Goal: Task Accomplishment & Management: Use online tool/utility

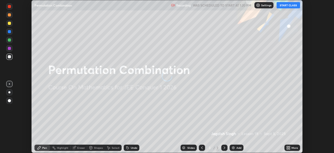
scroll to position [153, 334]
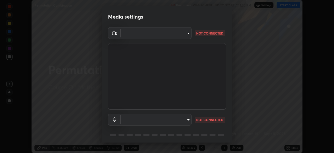
type input "7d393a75b5efabb373047579b199f96731eb4933b6c70bc853c0b4e4a878a56a"
click at [189, 120] on body "Erase all Permutation Combination Recording WAS SCHEDULED TO START AT 1:20 PM S…" at bounding box center [167, 76] width 334 height 153
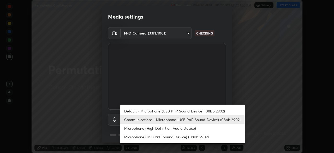
click at [190, 120] on li "Communications - Microphone (USB PnP Sound Device) (08bb:2902)" at bounding box center [182, 119] width 125 height 9
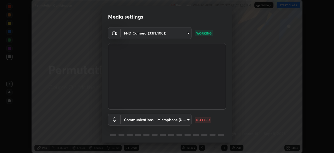
click at [189, 119] on body "Erase all Permutation Combination Recording WAS SCHEDULED TO START AT 1:20 PM S…" at bounding box center [167, 76] width 334 height 153
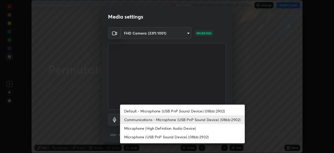
click at [191, 120] on li "Communications - Microphone (USB PnP Sound Device) (08bb:2902)" at bounding box center [182, 119] width 125 height 9
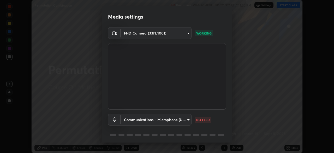
click at [185, 120] on body "Erase all Permutation Combination Recording WAS SCHEDULED TO START AT 1:20 PM S…" at bounding box center [167, 76] width 334 height 153
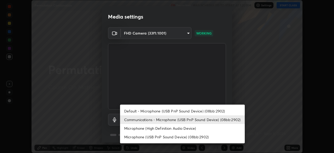
click at [187, 111] on li "Default - Microphone (USB PnP Sound Device) (08bb:2902)" at bounding box center [182, 110] width 125 height 9
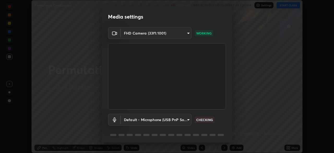
click at [185, 121] on body "Erase all Permutation Combination Recording WAS SCHEDULED TO START AT 1:20 PM S…" at bounding box center [167, 76] width 334 height 153
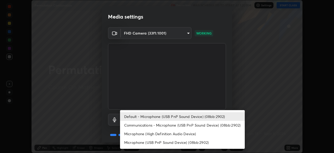
click at [186, 126] on li "Communications - Microphone (USB PnP Sound Device) (08bb:2902)" at bounding box center [182, 124] width 125 height 9
type input "communications"
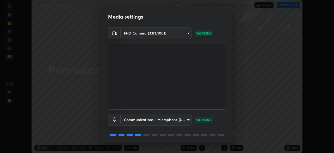
scroll to position [19, 0]
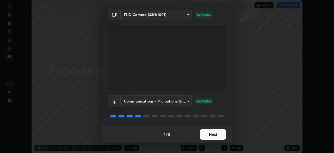
click at [217, 133] on button "Next" at bounding box center [213, 134] width 26 height 10
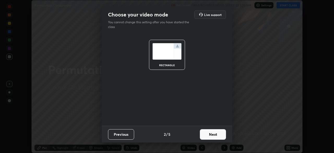
click at [217, 136] on button "Next" at bounding box center [213, 134] width 26 height 10
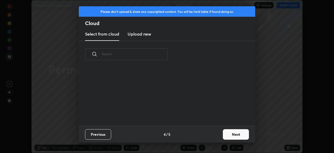
click at [229, 136] on button "Next" at bounding box center [236, 134] width 26 height 10
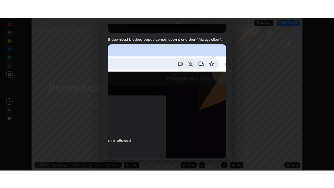
scroll to position [125, 0]
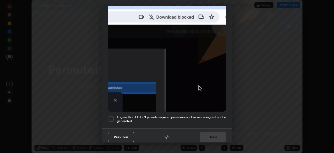
click at [113, 116] on div at bounding box center [111, 119] width 6 height 6
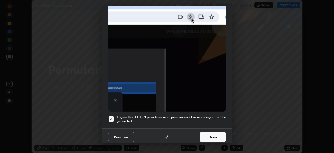
click at [214, 132] on button "Done" at bounding box center [213, 136] width 26 height 10
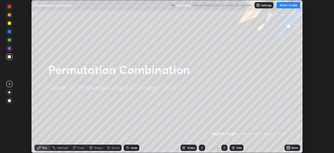
click at [289, 148] on icon at bounding box center [288, 148] width 1 height 1
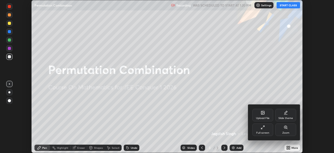
click at [267, 131] on div "Full screen" at bounding box center [262, 132] width 13 height 3
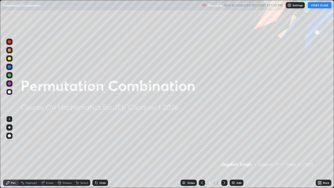
scroll to position [188, 334]
click at [316, 5] on button "START CLASS" at bounding box center [319, 5] width 23 height 6
click at [234, 152] on img at bounding box center [233, 182] width 4 height 4
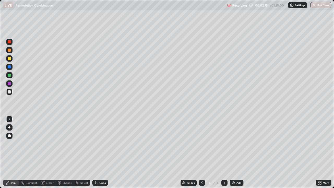
click at [10, 60] on div at bounding box center [9, 58] width 3 height 3
click at [8, 50] on div at bounding box center [9, 50] width 3 height 3
click at [9, 92] on div at bounding box center [9, 91] width 3 height 3
click at [10, 91] on div at bounding box center [9, 91] width 3 height 3
click at [9, 83] on div at bounding box center [9, 83] width 3 height 3
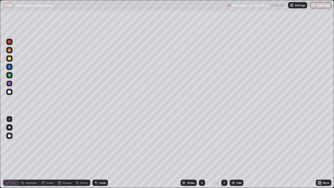
click at [10, 92] on div at bounding box center [9, 91] width 3 height 3
click at [10, 91] on div at bounding box center [9, 91] width 3 height 3
click at [10, 76] on div at bounding box center [9, 75] width 3 height 3
click at [9, 92] on div at bounding box center [9, 91] width 3 height 3
click at [54, 152] on div "Eraser" at bounding box center [47, 182] width 17 height 6
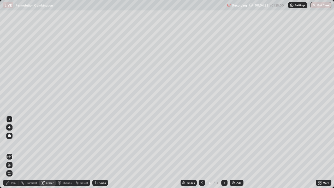
click at [15, 152] on div "Pen" at bounding box center [13, 182] width 5 height 3
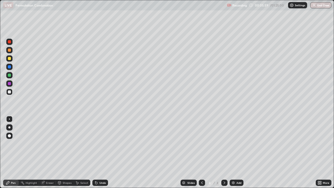
click at [50, 152] on div "Eraser" at bounding box center [47, 182] width 17 height 6
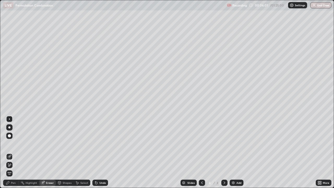
click at [13, 152] on div "Pen" at bounding box center [13, 182] width 5 height 3
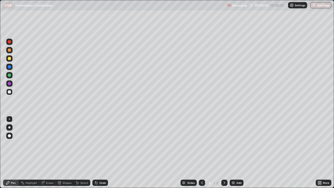
click at [10, 92] on div at bounding box center [9, 91] width 3 height 3
click at [9, 76] on div at bounding box center [9, 75] width 3 height 3
click at [48, 152] on div "Eraser" at bounding box center [47, 182] width 17 height 6
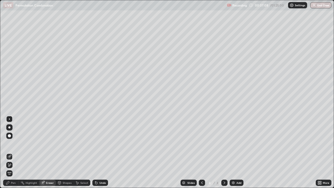
click at [18, 152] on div "Pen" at bounding box center [11, 182] width 16 height 10
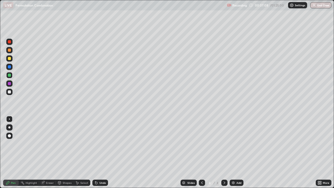
click at [10, 75] on div at bounding box center [9, 75] width 3 height 3
click at [10, 51] on div at bounding box center [9, 50] width 3 height 3
click at [12, 83] on div at bounding box center [9, 83] width 6 height 6
click at [52, 152] on div "Eraser" at bounding box center [50, 182] width 8 height 3
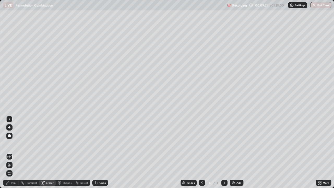
click at [15, 152] on div "Pen" at bounding box center [11, 182] width 16 height 6
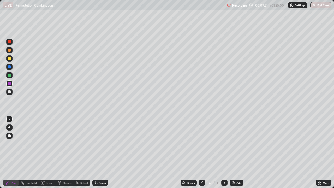
click at [9, 76] on div at bounding box center [9, 75] width 3 height 3
click at [239, 152] on div "Add" at bounding box center [236, 182] width 14 height 6
click at [10, 92] on div at bounding box center [9, 91] width 3 height 3
click at [11, 92] on div at bounding box center [9, 91] width 3 height 3
click at [12, 58] on div at bounding box center [9, 58] width 6 height 6
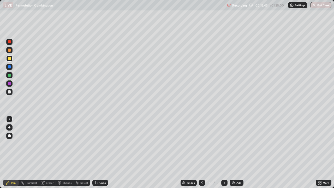
click at [10, 92] on div at bounding box center [9, 91] width 3 height 3
click at [8, 94] on div at bounding box center [9, 92] width 6 height 6
click at [10, 92] on div at bounding box center [9, 91] width 3 height 3
click at [9, 93] on div at bounding box center [9, 91] width 3 height 3
click at [8, 92] on div at bounding box center [9, 91] width 3 height 3
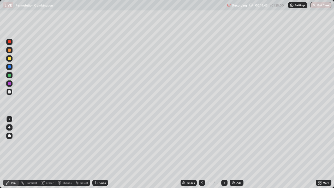
click at [8, 91] on div at bounding box center [9, 91] width 3 height 3
click at [9, 91] on div at bounding box center [9, 91] width 3 height 3
click at [10, 94] on div at bounding box center [9, 92] width 6 height 6
click at [8, 92] on div at bounding box center [9, 91] width 3 height 3
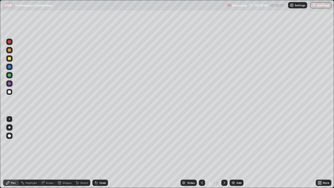
click at [9, 94] on div at bounding box center [9, 92] width 6 height 6
click at [10, 94] on div at bounding box center [9, 92] width 6 height 6
click at [8, 92] on div at bounding box center [9, 91] width 3 height 3
click at [9, 91] on div at bounding box center [9, 91] width 3 height 3
click at [10, 93] on div at bounding box center [9, 91] width 3 height 3
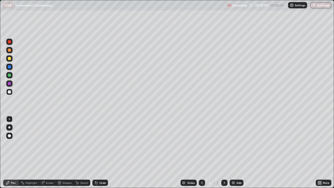
click at [10, 93] on div at bounding box center [9, 91] width 3 height 3
click at [8, 92] on div at bounding box center [9, 91] width 3 height 3
click at [9, 92] on div at bounding box center [9, 91] width 3 height 3
click at [52, 152] on div "Eraser" at bounding box center [47, 182] width 17 height 6
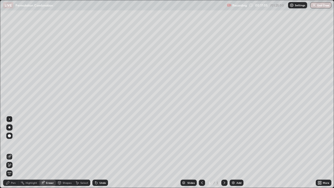
click at [13, 152] on div "Pen" at bounding box center [11, 182] width 16 height 6
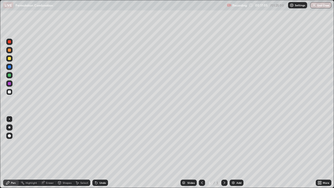
click at [11, 93] on div at bounding box center [9, 92] width 6 height 6
click at [50, 152] on div "Eraser" at bounding box center [50, 182] width 8 height 3
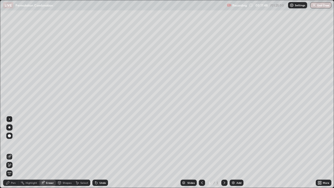
click at [16, 152] on div "Pen" at bounding box center [11, 182] width 16 height 6
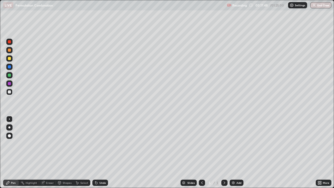
click at [10, 93] on div at bounding box center [9, 91] width 3 height 3
click at [12, 76] on div at bounding box center [9, 75] width 6 height 6
click at [238, 152] on div "Add" at bounding box center [238, 182] width 5 height 3
click at [9, 92] on div at bounding box center [9, 91] width 3 height 3
click at [10, 92] on div at bounding box center [9, 91] width 3 height 3
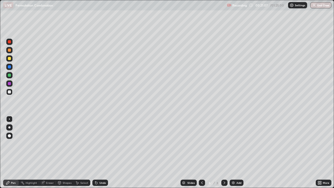
click at [8, 92] on div at bounding box center [9, 91] width 3 height 3
click at [10, 91] on div at bounding box center [9, 91] width 3 height 3
click at [9, 52] on div at bounding box center [9, 50] width 6 height 6
click at [9, 51] on div at bounding box center [9, 50] width 3 height 3
click at [12, 93] on div at bounding box center [9, 92] width 6 height 6
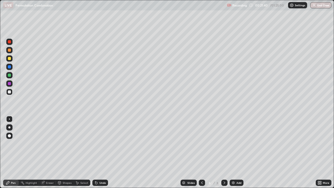
click at [11, 91] on div at bounding box center [9, 92] width 6 height 6
click at [10, 75] on div at bounding box center [9, 75] width 3 height 3
click at [52, 152] on div "Eraser" at bounding box center [50, 182] width 8 height 3
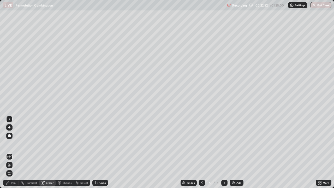
click at [14, 152] on div "Pen" at bounding box center [13, 182] width 5 height 3
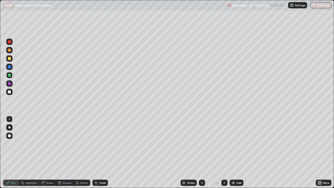
click at [11, 74] on div at bounding box center [9, 75] width 6 height 6
click at [52, 152] on div "Eraser" at bounding box center [50, 182] width 8 height 3
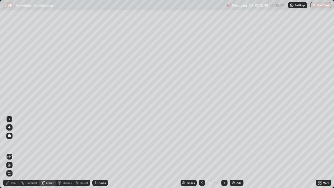
click at [15, 152] on div "Pen" at bounding box center [11, 182] width 16 height 6
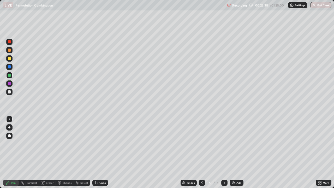
click at [10, 92] on div at bounding box center [9, 91] width 3 height 3
click at [9, 92] on div at bounding box center [9, 91] width 3 height 3
click at [51, 152] on div "Eraser" at bounding box center [50, 182] width 8 height 3
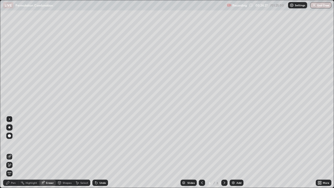
click at [13, 152] on div "Pen" at bounding box center [13, 182] width 5 height 3
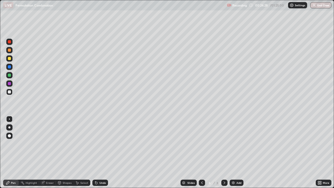
click at [11, 91] on div at bounding box center [9, 91] width 3 height 3
click at [51, 152] on div "Eraser" at bounding box center [47, 182] width 17 height 6
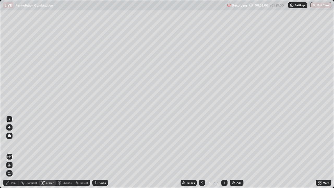
click at [15, 152] on div "Pen" at bounding box center [13, 182] width 5 height 3
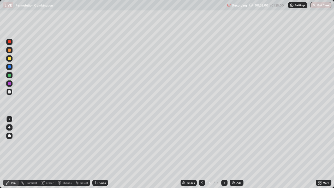
click at [10, 94] on div at bounding box center [9, 92] width 6 height 6
click at [47, 152] on div "Eraser" at bounding box center [47, 182] width 17 height 6
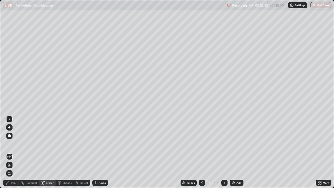
click at [14, 152] on div "Pen" at bounding box center [13, 182] width 5 height 3
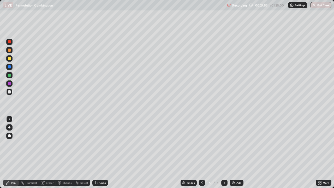
click at [51, 152] on div "Eraser" at bounding box center [47, 182] width 17 height 6
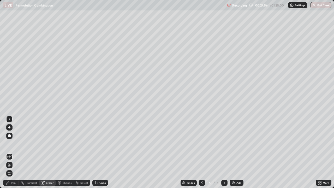
click at [17, 152] on div "Pen" at bounding box center [11, 182] width 16 height 6
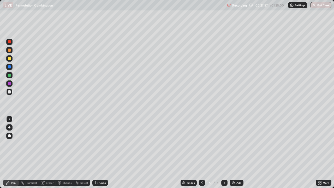
click at [12, 92] on div at bounding box center [9, 92] width 6 height 6
click at [236, 152] on div "Add" at bounding box center [236, 182] width 14 height 6
click at [11, 93] on div at bounding box center [9, 91] width 3 height 3
click at [10, 94] on div at bounding box center [9, 92] width 6 height 6
click at [9, 92] on div at bounding box center [9, 91] width 3 height 3
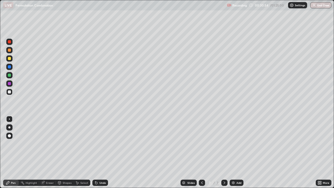
click at [49, 152] on div "Eraser" at bounding box center [47, 182] width 17 height 6
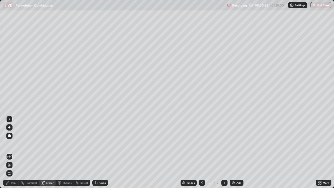
click at [13, 152] on div "Pen" at bounding box center [11, 182] width 16 height 6
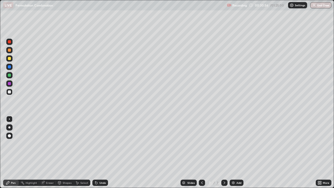
click at [9, 94] on div at bounding box center [9, 92] width 6 height 6
click at [11, 76] on div at bounding box center [9, 75] width 6 height 6
click at [238, 152] on div "Add" at bounding box center [236, 182] width 14 height 6
click at [9, 92] on div at bounding box center [9, 91] width 3 height 3
click at [10, 50] on div at bounding box center [9, 50] width 3 height 3
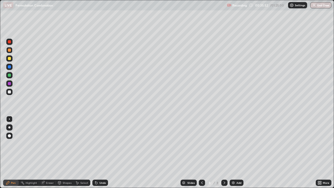
click at [12, 84] on div at bounding box center [9, 83] width 6 height 6
click at [10, 92] on div at bounding box center [9, 91] width 3 height 3
click at [11, 93] on div at bounding box center [9, 92] width 6 height 6
click at [10, 92] on div at bounding box center [9, 91] width 3 height 3
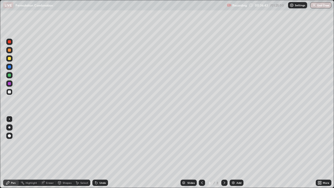
click at [11, 84] on div at bounding box center [9, 83] width 6 height 6
click at [10, 58] on div at bounding box center [9, 58] width 3 height 3
click at [11, 92] on div at bounding box center [9, 92] width 6 height 6
click at [9, 83] on div at bounding box center [9, 83] width 3 height 3
click at [10, 57] on div at bounding box center [9, 58] width 3 height 3
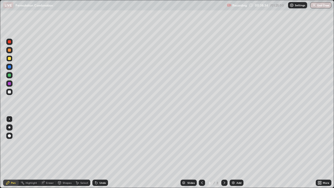
click at [9, 92] on div at bounding box center [9, 91] width 3 height 3
click at [8, 92] on div at bounding box center [9, 91] width 3 height 3
click at [10, 92] on div at bounding box center [9, 91] width 3 height 3
click at [48, 152] on div "Eraser" at bounding box center [50, 182] width 8 height 3
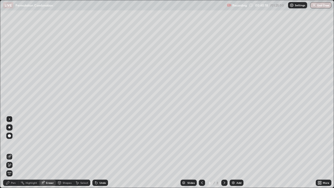
click at [13, 152] on div "Pen" at bounding box center [11, 182] width 16 height 6
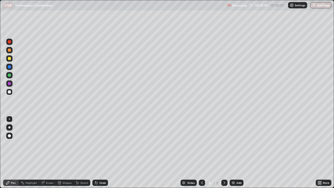
click at [11, 84] on div at bounding box center [9, 83] width 6 height 6
click at [6, 68] on div at bounding box center [9, 67] width 6 height 6
click at [235, 152] on div "Add" at bounding box center [236, 182] width 14 height 6
click at [10, 92] on div at bounding box center [9, 91] width 3 height 3
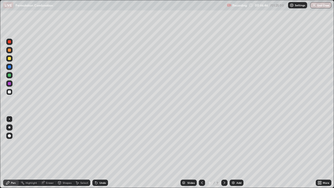
click at [9, 93] on div at bounding box center [9, 91] width 3 height 3
click at [47, 152] on div "Eraser" at bounding box center [47, 182] width 17 height 6
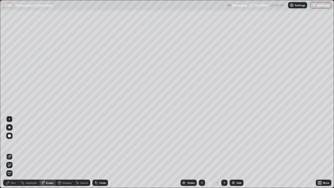
click at [14, 152] on div "Pen" at bounding box center [13, 182] width 5 height 3
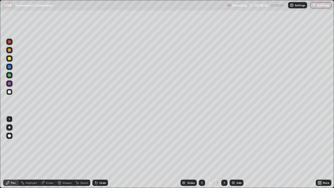
click at [8, 93] on div at bounding box center [9, 91] width 3 height 3
click at [10, 91] on div at bounding box center [9, 91] width 3 height 3
click at [8, 93] on div at bounding box center [9, 91] width 3 height 3
click at [9, 58] on div at bounding box center [9, 58] width 3 height 3
click at [50, 152] on div "Eraser" at bounding box center [50, 182] width 8 height 3
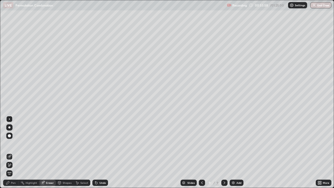
click at [12, 152] on div "Pen" at bounding box center [11, 182] width 16 height 6
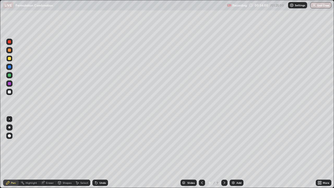
click at [9, 93] on div at bounding box center [9, 91] width 3 height 3
click at [8, 84] on div at bounding box center [9, 83] width 3 height 3
click at [238, 152] on div "Add" at bounding box center [236, 182] width 14 height 6
click at [12, 93] on div at bounding box center [9, 92] width 6 height 6
click at [9, 74] on div at bounding box center [9, 75] width 3 height 3
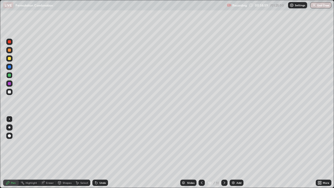
click at [10, 92] on div at bounding box center [9, 91] width 3 height 3
click at [48, 152] on div "Eraser" at bounding box center [47, 182] width 17 height 6
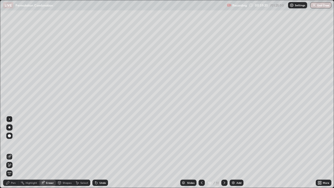
click at [15, 152] on div "Pen" at bounding box center [13, 182] width 5 height 3
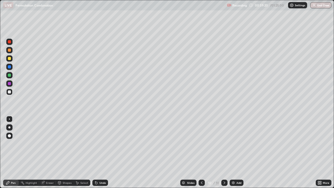
click at [10, 94] on div at bounding box center [9, 92] width 6 height 6
click at [12, 59] on div at bounding box center [9, 58] width 6 height 6
click at [10, 83] on div at bounding box center [9, 83] width 3 height 3
click at [12, 68] on div at bounding box center [9, 67] width 6 height 6
click at [11, 92] on div at bounding box center [9, 92] width 6 height 6
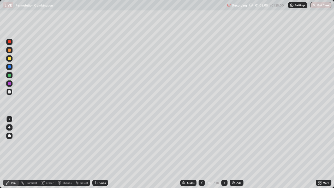
click at [50, 152] on div "Eraser" at bounding box center [50, 182] width 8 height 3
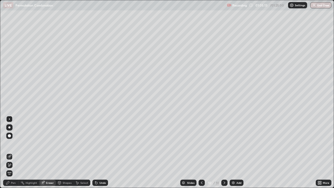
click at [12, 152] on div "Pen" at bounding box center [11, 182] width 16 height 6
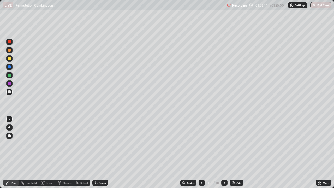
click at [10, 67] on div at bounding box center [9, 66] width 3 height 3
click at [11, 92] on div at bounding box center [9, 91] width 3 height 3
click at [12, 58] on div at bounding box center [9, 58] width 6 height 6
click at [12, 59] on div at bounding box center [9, 58] width 6 height 6
click at [53, 152] on div "Eraser" at bounding box center [50, 182] width 8 height 3
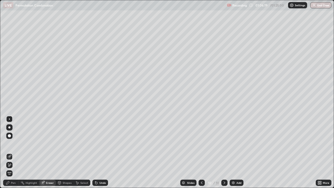
click at [14, 152] on div "Pen" at bounding box center [11, 182] width 16 height 6
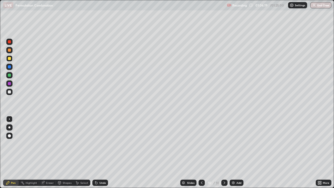
click at [11, 60] on div at bounding box center [9, 58] width 6 height 6
click at [9, 75] on div at bounding box center [9, 75] width 3 height 3
click at [46, 152] on div "Eraser" at bounding box center [50, 182] width 8 height 3
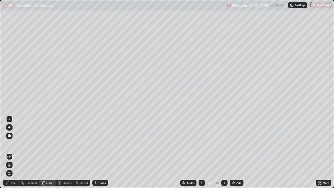
click at [15, 152] on div "Pen" at bounding box center [11, 182] width 16 height 6
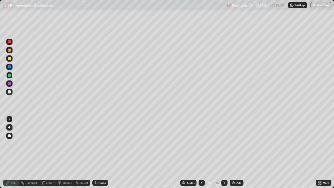
click at [10, 91] on div at bounding box center [9, 91] width 3 height 3
click at [236, 152] on div "Add" at bounding box center [236, 182] width 14 height 6
click at [9, 92] on div at bounding box center [9, 91] width 3 height 3
click at [9, 93] on div at bounding box center [9, 91] width 3 height 3
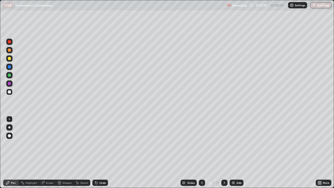
click at [10, 92] on div at bounding box center [9, 91] width 3 height 3
click at [52, 152] on div "Eraser" at bounding box center [50, 182] width 8 height 3
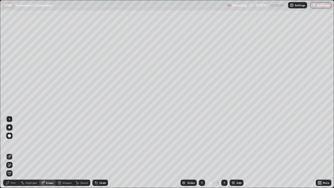
click at [12, 152] on div "Pen" at bounding box center [11, 182] width 16 height 6
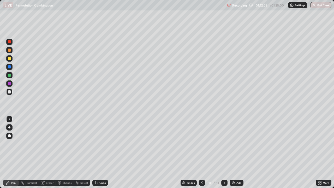
click at [11, 92] on div at bounding box center [9, 92] width 6 height 6
click at [9, 92] on div at bounding box center [9, 91] width 3 height 3
click at [9, 93] on div at bounding box center [9, 91] width 3 height 3
click at [10, 59] on div at bounding box center [9, 58] width 3 height 3
click at [10, 93] on div at bounding box center [9, 91] width 3 height 3
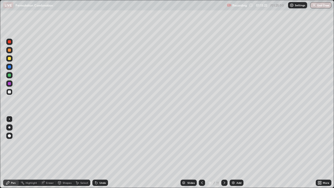
click at [11, 83] on div at bounding box center [9, 83] width 6 height 6
click at [9, 92] on div at bounding box center [9, 91] width 3 height 3
click at [53, 152] on div "Eraser" at bounding box center [50, 182] width 8 height 3
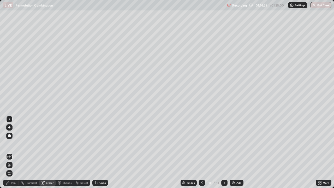
click at [15, 152] on div "Pen" at bounding box center [13, 182] width 5 height 3
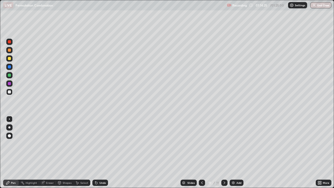
click at [11, 90] on div at bounding box center [9, 92] width 6 height 6
click at [12, 76] on div at bounding box center [9, 75] width 6 height 6
click at [9, 92] on div at bounding box center [9, 91] width 3 height 3
click at [238, 152] on div "Add" at bounding box center [236, 182] width 14 height 6
click at [10, 92] on div at bounding box center [9, 91] width 3 height 3
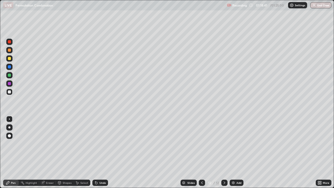
click at [10, 58] on div at bounding box center [9, 58] width 3 height 3
click at [10, 92] on div at bounding box center [9, 91] width 3 height 3
click at [50, 152] on div "Eraser" at bounding box center [47, 182] width 17 height 6
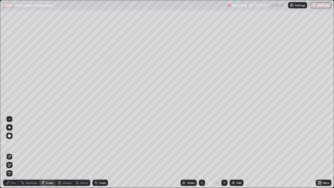
click at [13, 152] on div "Pen" at bounding box center [11, 182] width 16 height 6
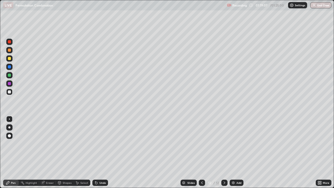
click at [11, 94] on div at bounding box center [9, 92] width 6 height 6
click at [8, 91] on div at bounding box center [9, 91] width 3 height 3
click at [9, 42] on div at bounding box center [9, 41] width 3 height 3
click at [10, 92] on div at bounding box center [9, 91] width 3 height 3
click at [239, 152] on div "Add" at bounding box center [236, 182] width 14 height 6
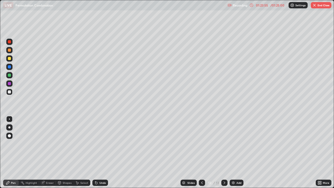
click at [10, 92] on div at bounding box center [9, 91] width 3 height 3
click at [8, 93] on div at bounding box center [9, 91] width 3 height 3
click at [44, 152] on icon at bounding box center [43, 182] width 4 height 4
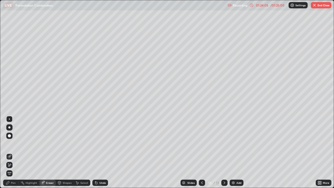
click at [14, 152] on div "Pen" at bounding box center [11, 182] width 16 height 6
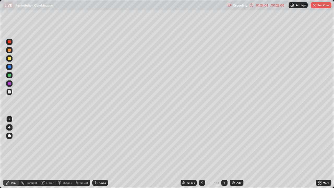
click at [8, 91] on div at bounding box center [9, 91] width 3 height 3
click at [11, 59] on div at bounding box center [9, 58] width 3 height 3
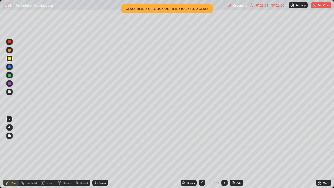
click at [10, 75] on div at bounding box center [9, 75] width 3 height 3
click at [268, 6] on div "01:25:26" at bounding box center [262, 5] width 15 height 3
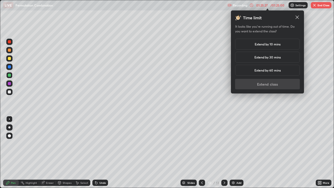
click at [264, 45] on h5 "Extend by 10 mins" at bounding box center [268, 44] width 26 height 5
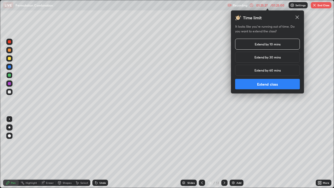
click at [264, 84] on button "Extend class" at bounding box center [267, 84] width 65 height 10
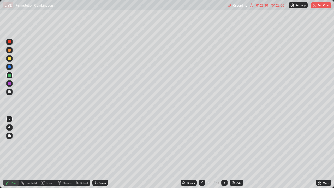
click at [11, 84] on div at bounding box center [9, 83] width 6 height 6
click at [10, 92] on div at bounding box center [9, 91] width 3 height 3
click at [11, 65] on div at bounding box center [9, 67] width 6 height 6
click at [11, 92] on div at bounding box center [9, 92] width 6 height 6
click at [50, 152] on div "Eraser" at bounding box center [47, 182] width 17 height 6
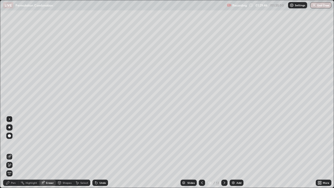
click at [16, 152] on div "Pen" at bounding box center [11, 182] width 16 height 6
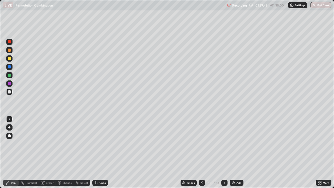
click at [9, 95] on div at bounding box center [9, 92] width 6 height 6
click at [202, 152] on icon at bounding box center [202, 182] width 4 height 4
click at [223, 152] on div at bounding box center [224, 182] width 6 height 6
click at [223, 152] on icon at bounding box center [224, 182] width 4 height 4
click at [317, 7] on button "End Class" at bounding box center [321, 5] width 21 height 6
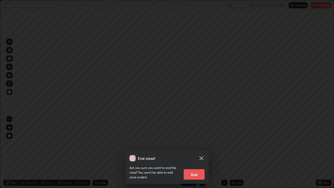
click at [198, 152] on button "End" at bounding box center [194, 174] width 21 height 10
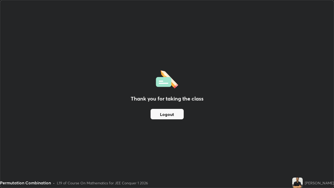
click at [164, 118] on button "Logout" at bounding box center [166, 114] width 33 height 10
click at [162, 119] on button "Logout" at bounding box center [166, 114] width 33 height 10
